Goal: Information Seeking & Learning: Check status

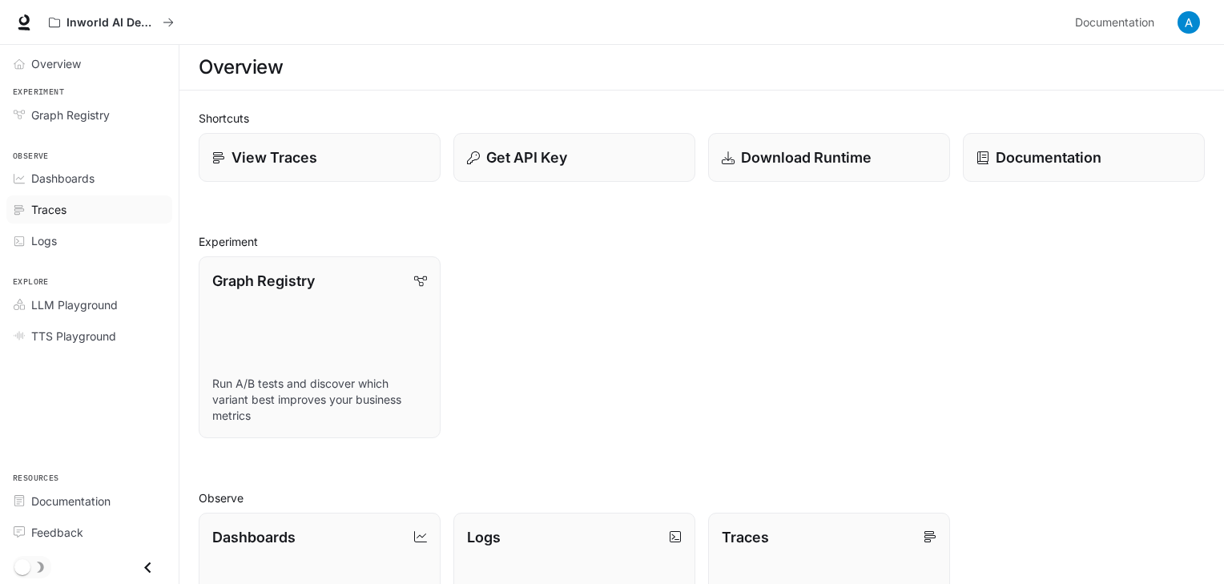
click at [103, 201] on div "Traces" at bounding box center [98, 209] width 134 height 17
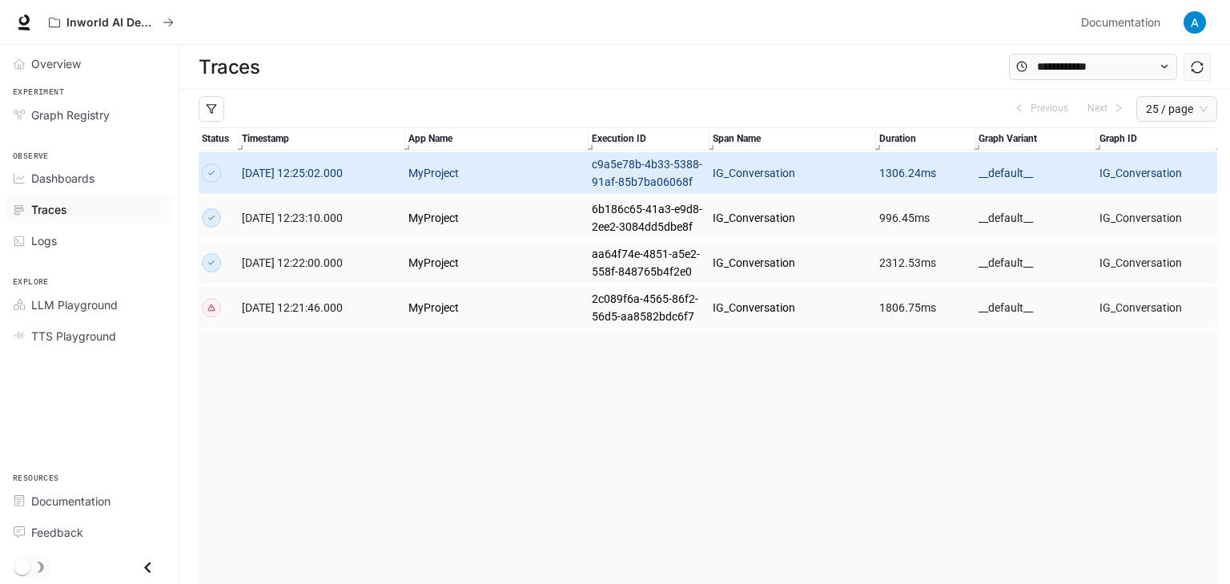
click at [295, 180] on link "[DATE] 12:25:02.000" at bounding box center [322, 173] width 160 height 18
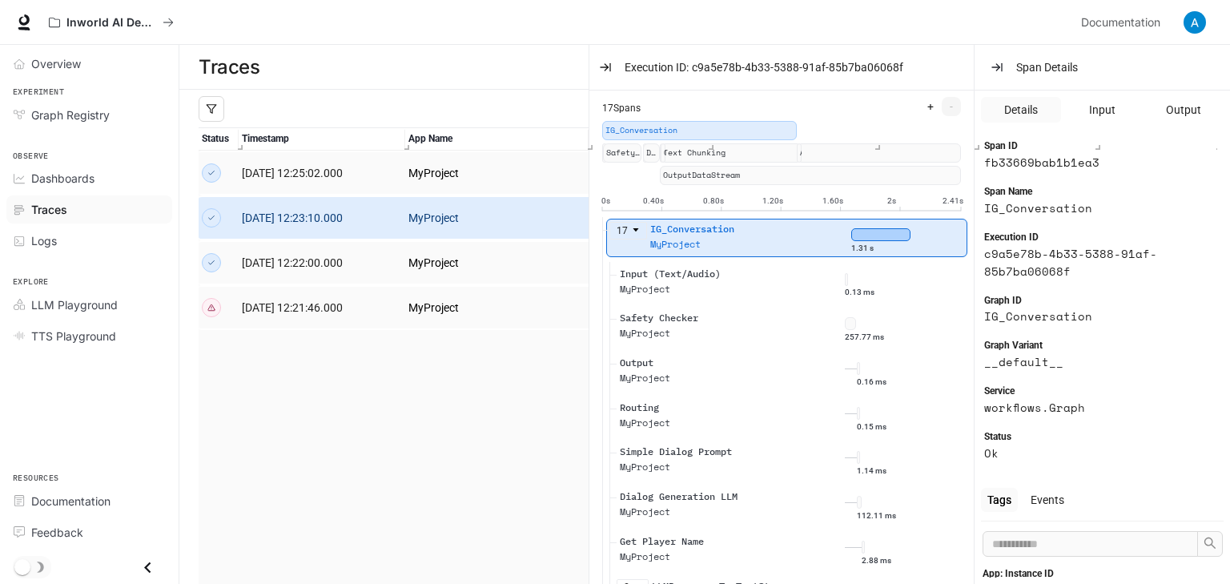
scroll to position [26, 0]
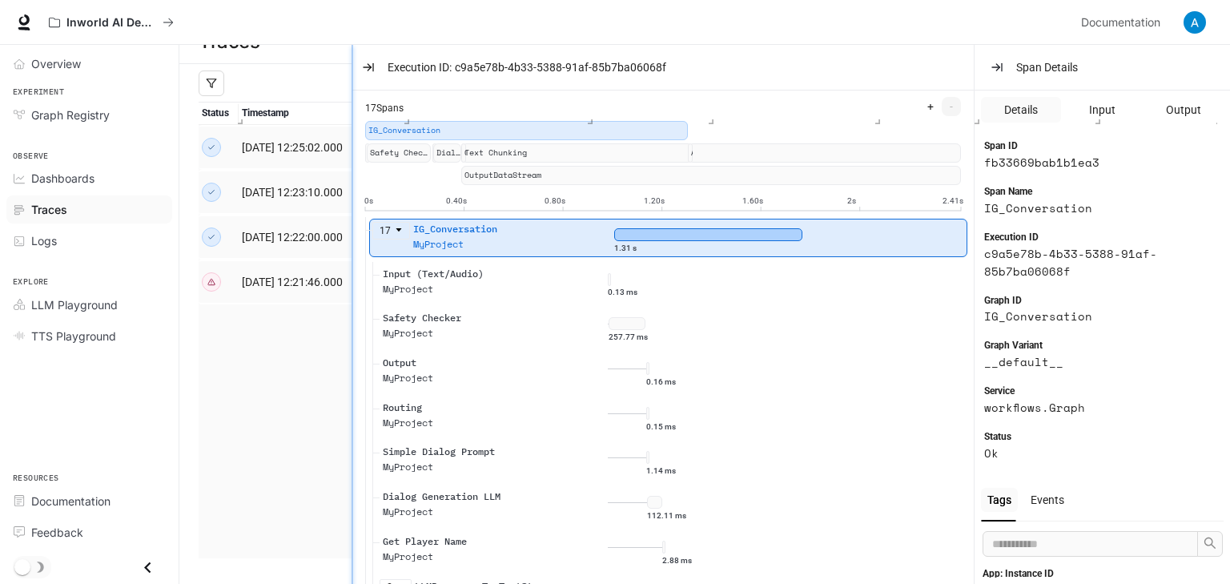
drag, startPoint x: 591, startPoint y: 242, endPoint x: 337, endPoint y: 265, distance: 255.0
click at [348, 265] on div at bounding box center [352, 337] width 8 height 584
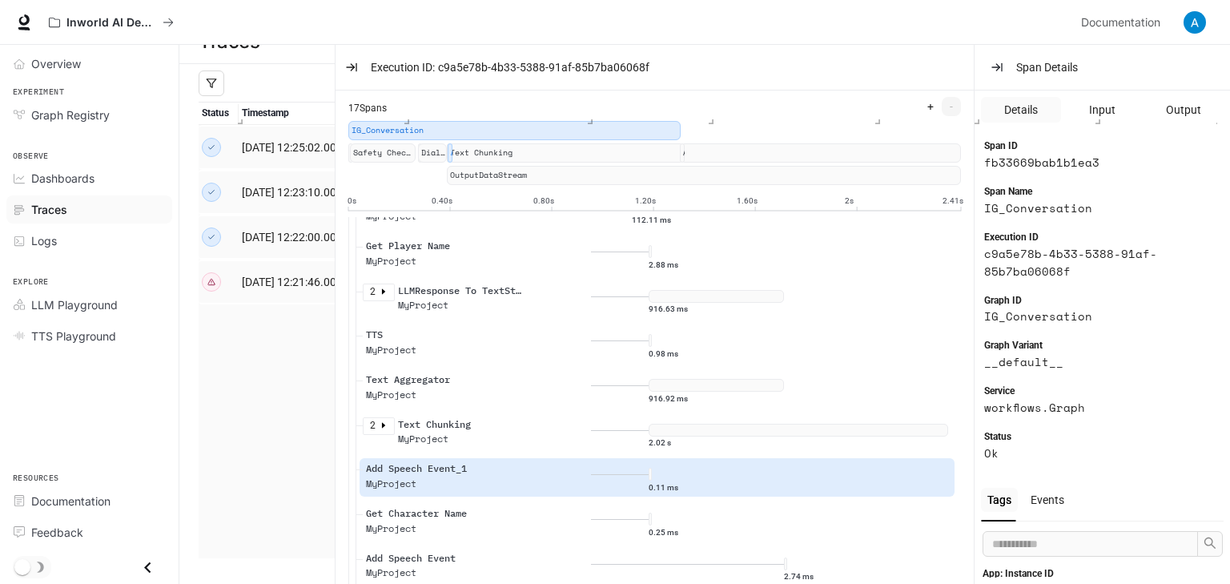
scroll to position [0, 0]
